Goal: Task Accomplishment & Management: Manage account settings

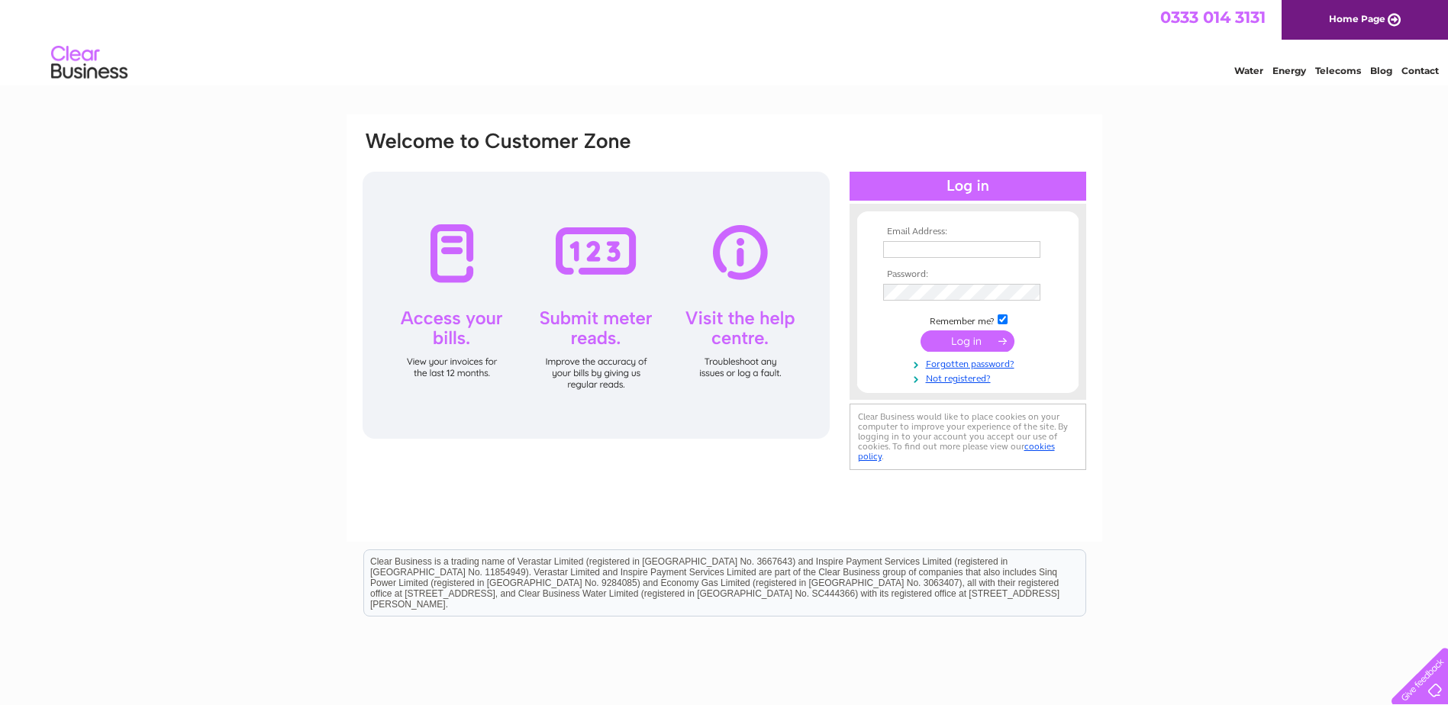
click at [897, 241] on input "text" at bounding box center [961, 249] width 157 height 17
type input "info@jmitchellandco.co.uk"
click at [920, 332] on input "submit" at bounding box center [967, 342] width 94 height 21
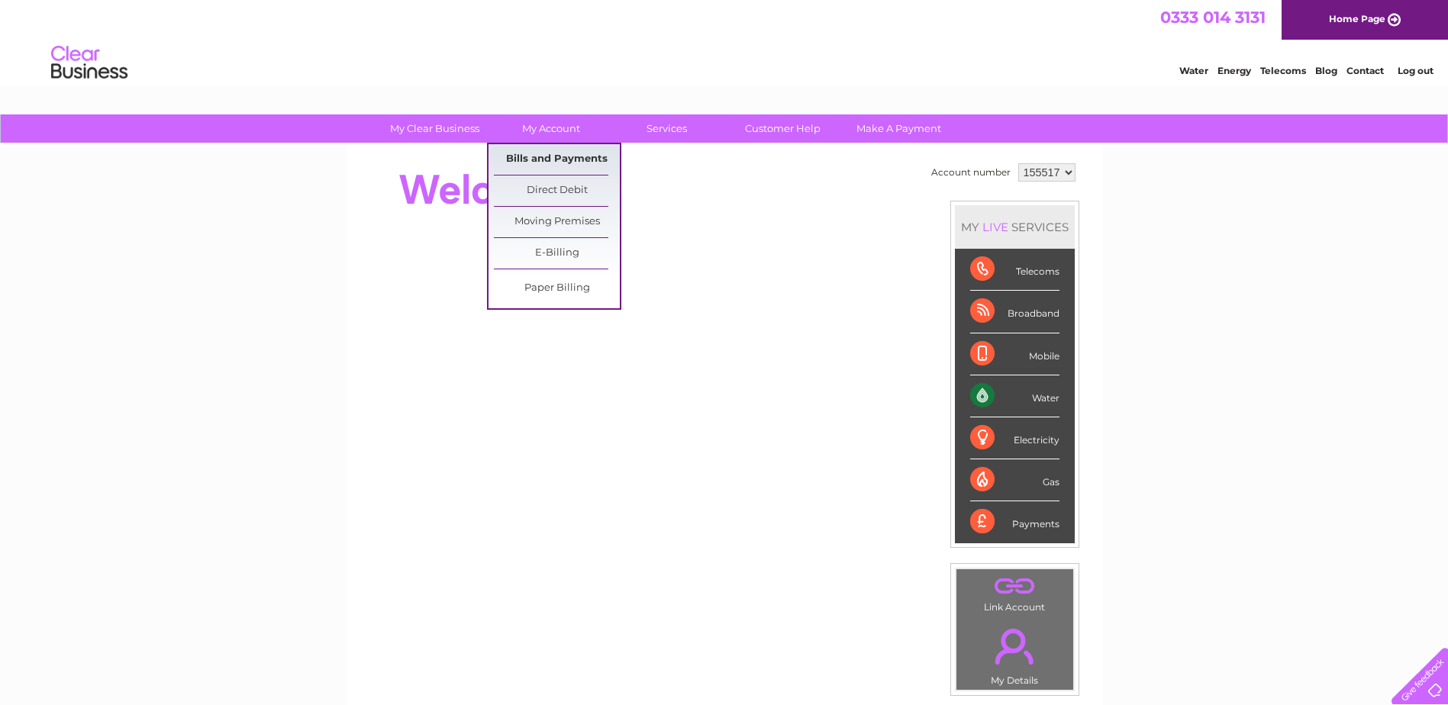
click at [546, 158] on link "Bills and Payments" at bounding box center [557, 159] width 126 height 31
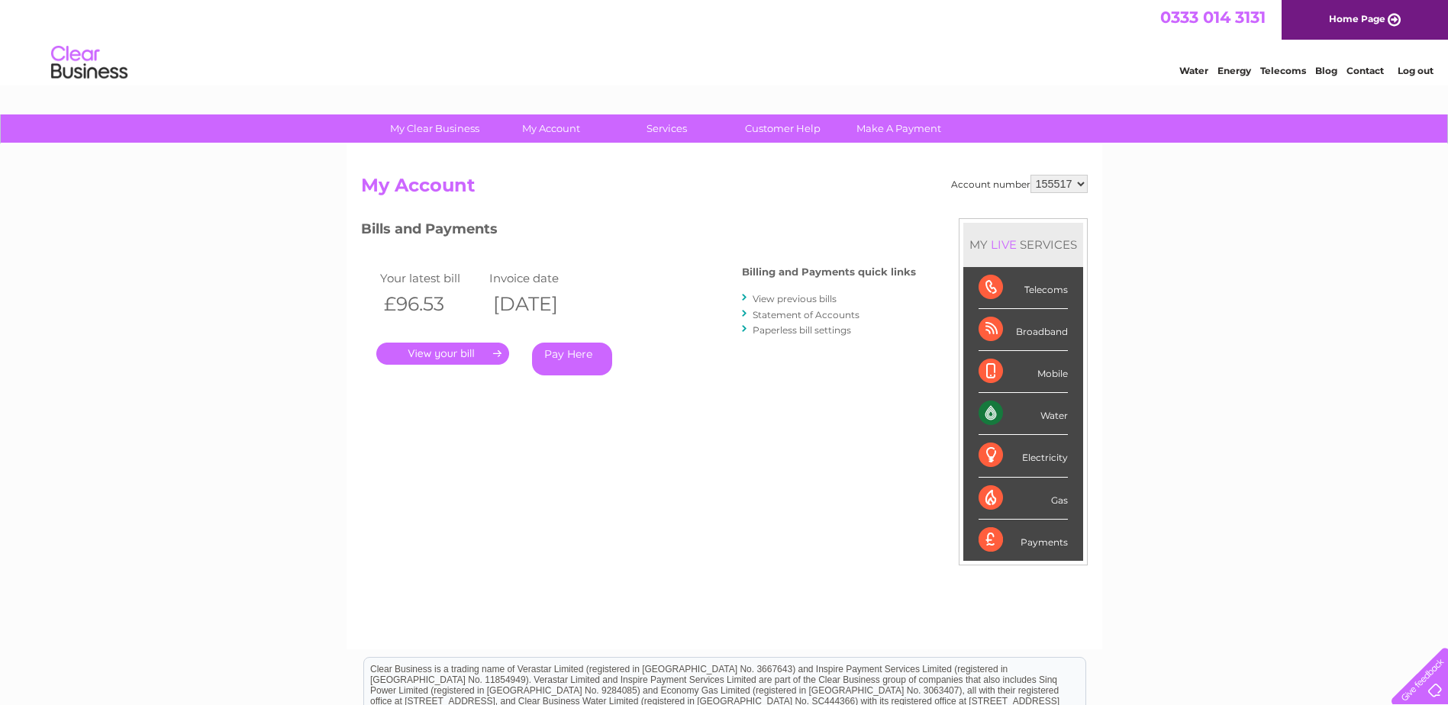
click at [471, 354] on link "." at bounding box center [442, 354] width 133 height 22
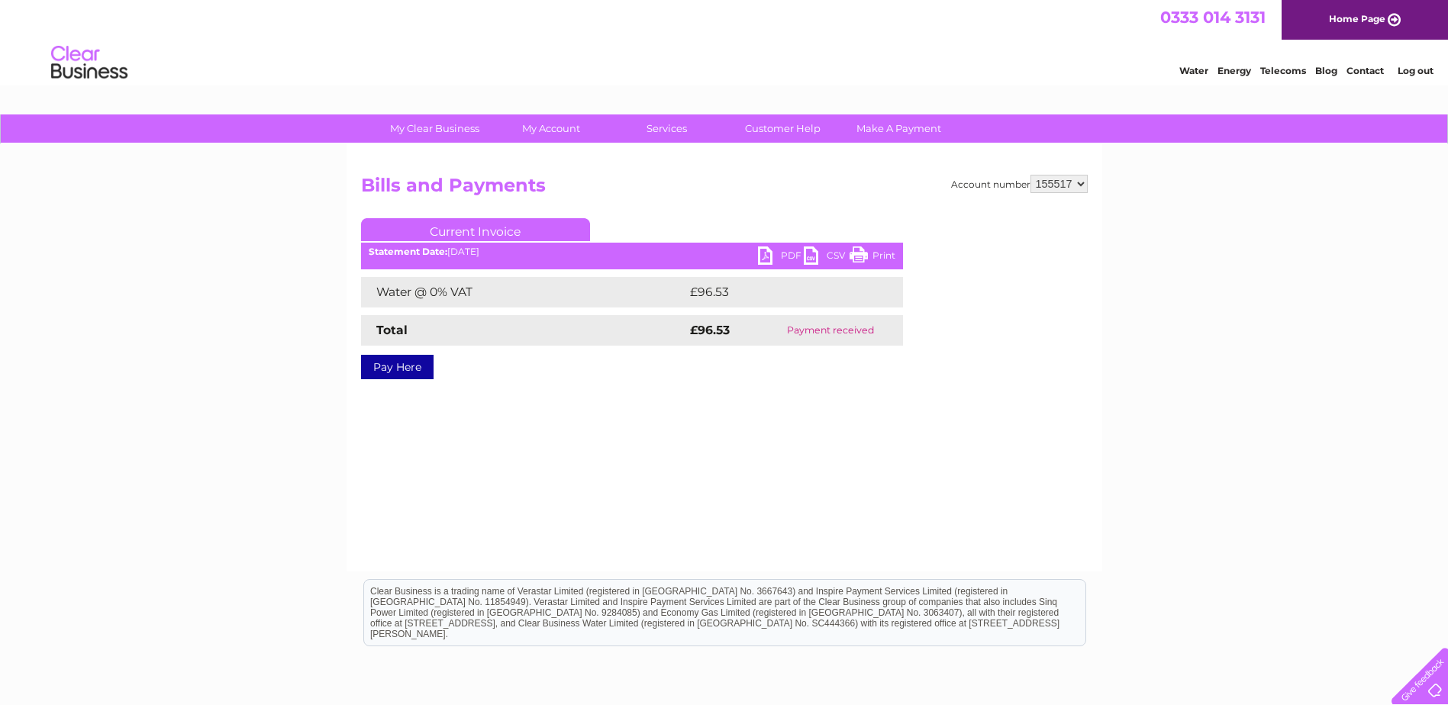
click at [775, 252] on link "PDF" at bounding box center [781, 257] width 46 height 22
